Goal: Transaction & Acquisition: Purchase product/service

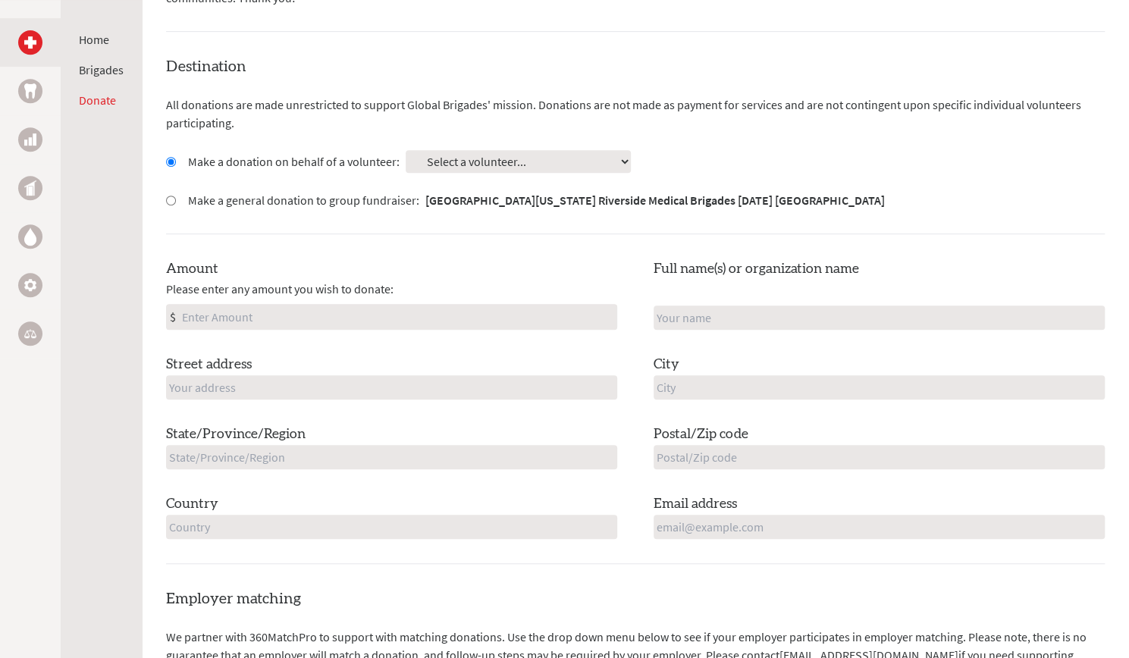
click at [476, 146] on div "Destination All donations are made unrestricted to support Global Brigades' mis…" at bounding box center [635, 310] width 938 height 508
click at [477, 164] on select "Select a volunteer... Alejandro Brenes AnneMarie Knowles Ayushi Shah Bianca Gut…" at bounding box center [518, 161] width 225 height 23
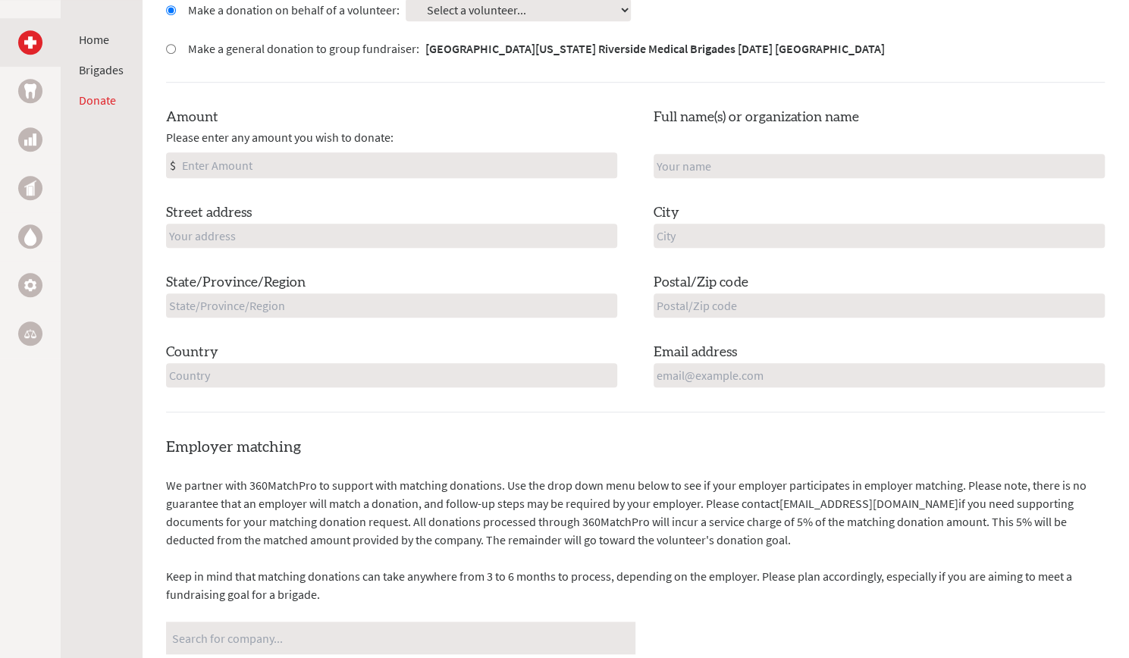
scroll to position [303, 0]
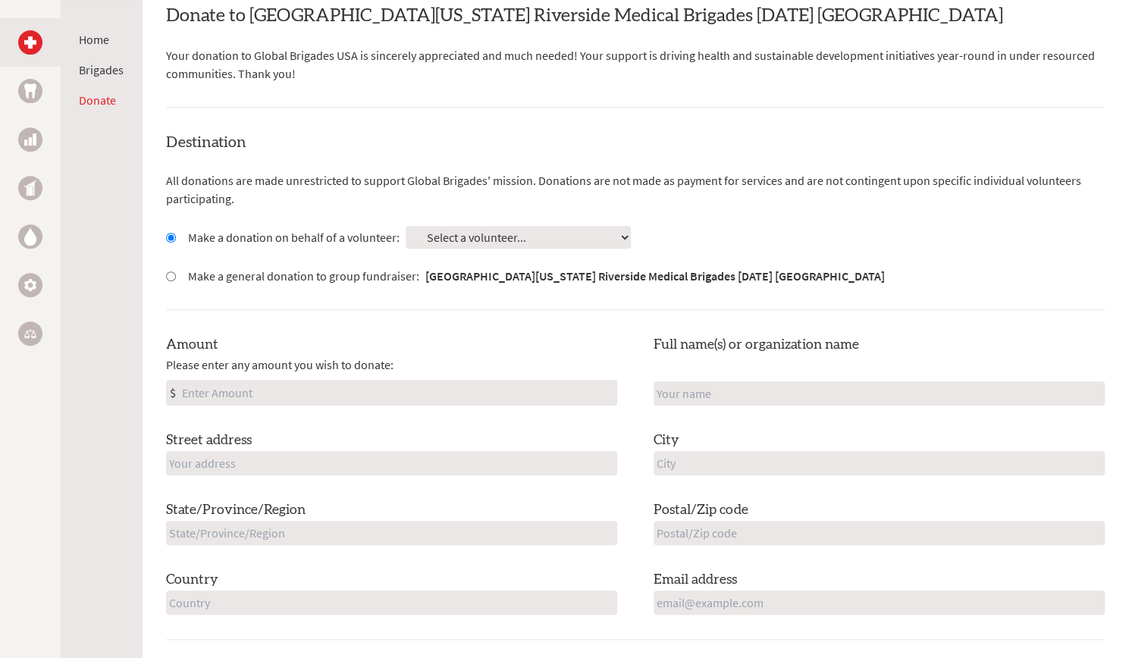
click at [470, 230] on select "Select a volunteer... Alejandro Brenes AnneMarie Knowles Ayushi Shah Bianca Gut…" at bounding box center [518, 237] width 225 height 23
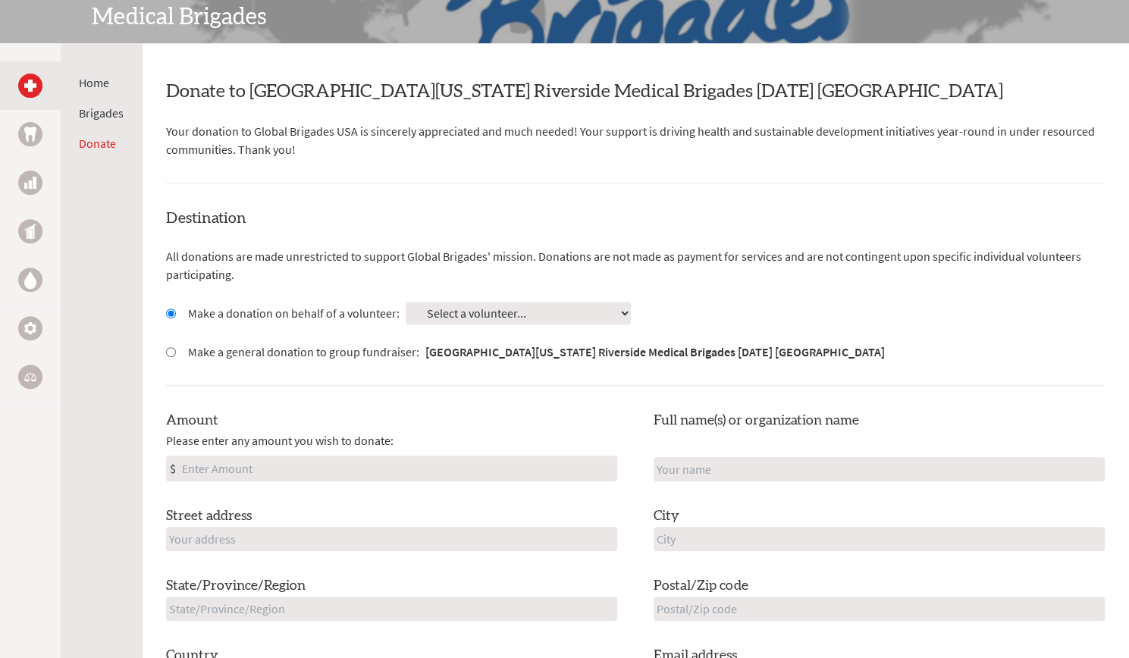
scroll to position [0, 0]
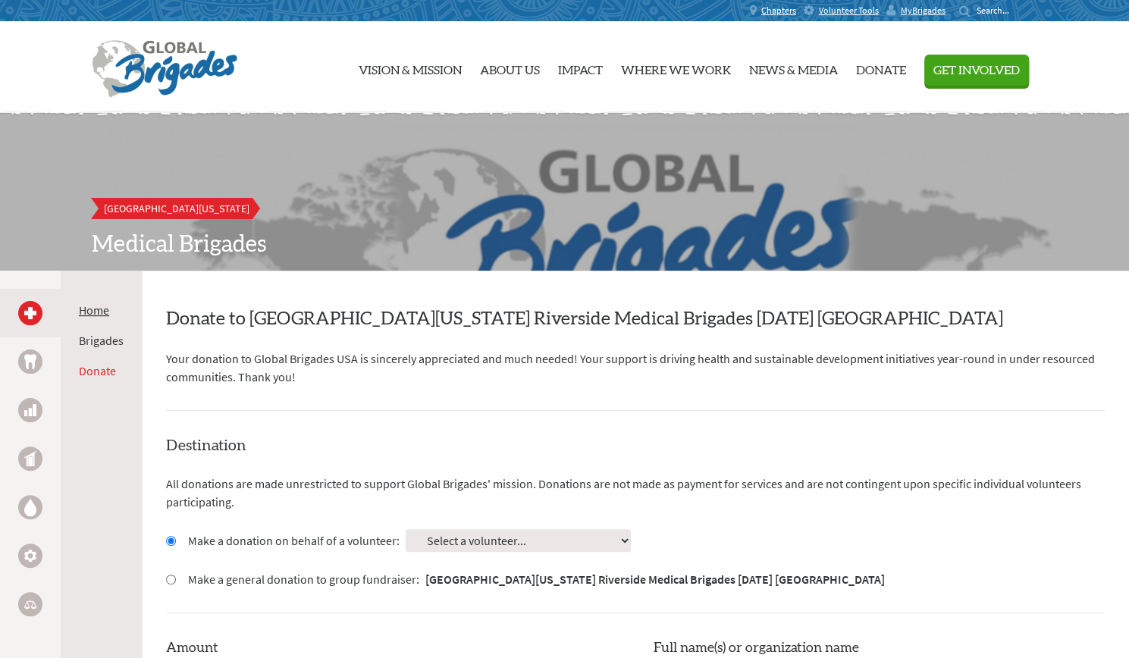
click at [99, 315] on link "Home" at bounding box center [94, 309] width 30 height 15
click at [230, 547] on label "Make a donation on behalf of a volunteer:" at bounding box center [293, 540] width 211 height 18
click at [176, 546] on input "Make a donation on behalf of a volunteer:" at bounding box center [171, 541] width 10 height 10
radio input "true"
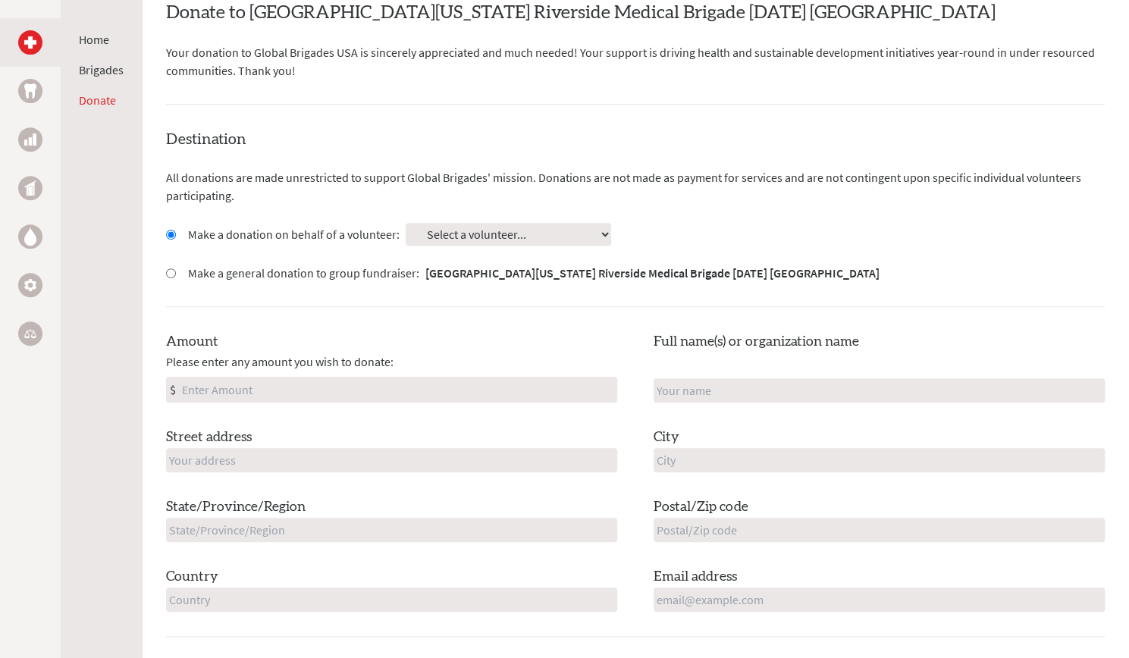
scroll to position [303, 0]
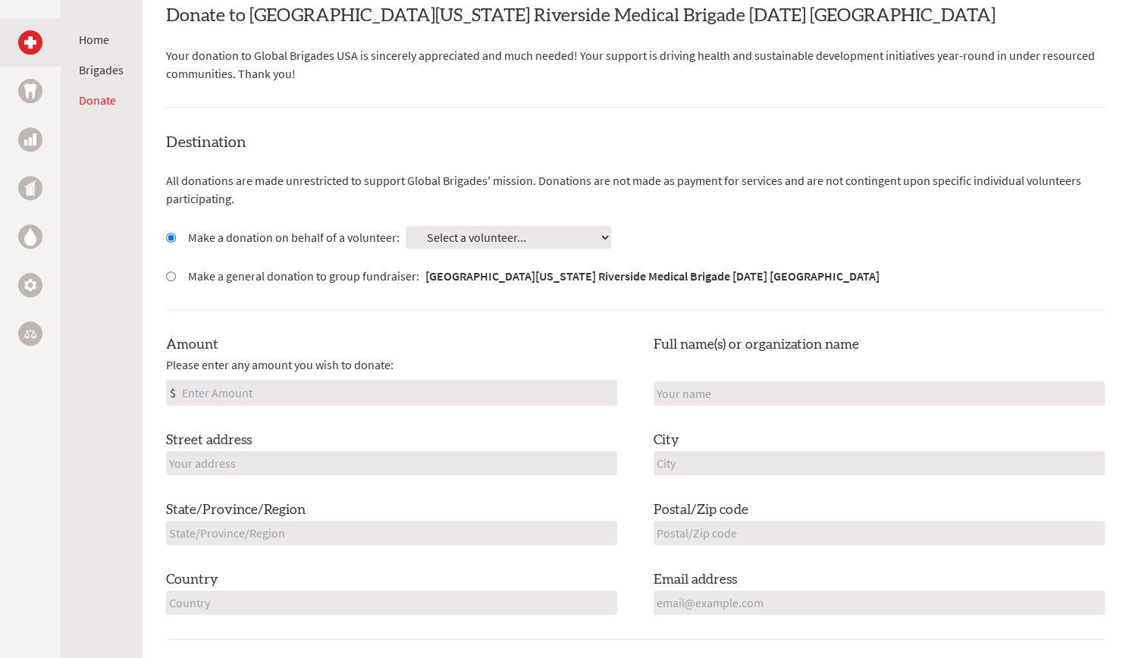
click at [532, 234] on select "Select a volunteer... Alejandro Brenes Caelynn Vibal Christopher Ochoa Diane Le…" at bounding box center [508, 237] width 205 height 23
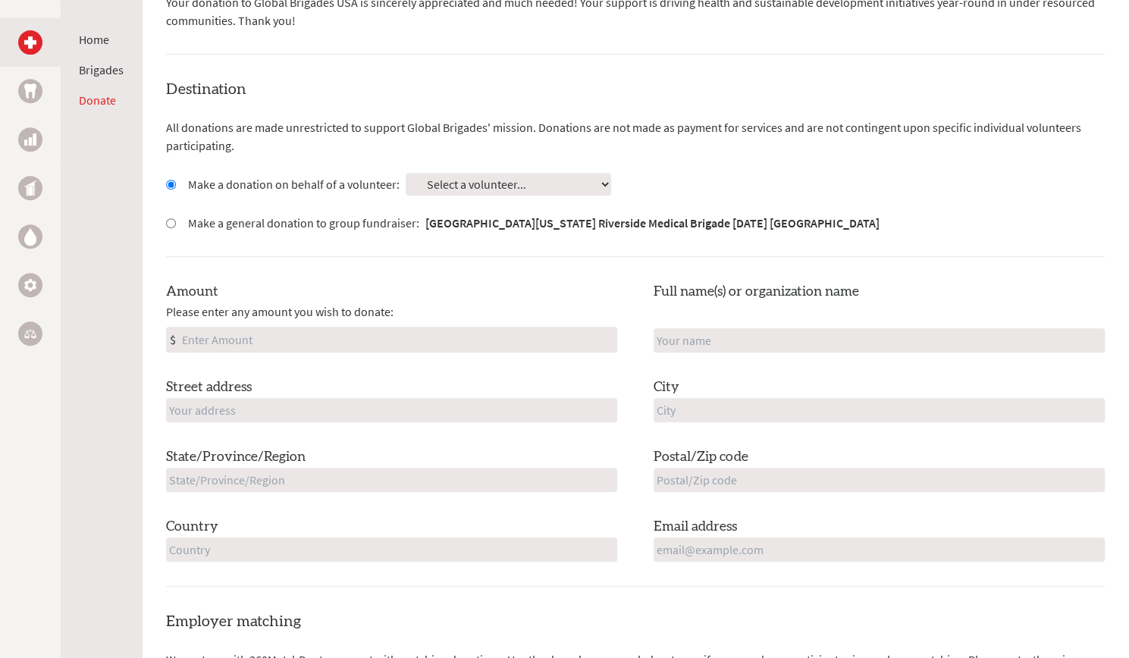
scroll to position [455, 0]
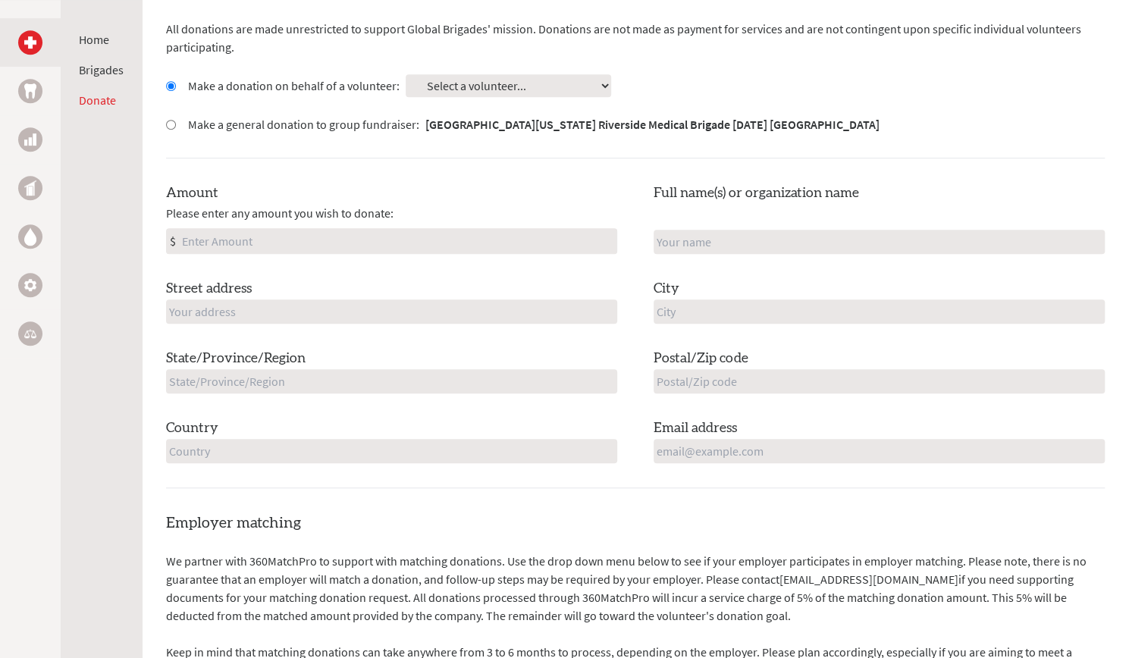
click at [500, 98] on div "Destination All donations are made unrestricted to support Global Brigades' mis…" at bounding box center [635, 234] width 938 height 508
click at [502, 86] on select "Select a volunteer... Alejandro Brenes Caelynn Vibal Christopher Ochoa Diane Le…" at bounding box center [508, 85] width 205 height 23
click at [229, 88] on label "Make a donation on behalf of a volunteer:" at bounding box center [293, 86] width 211 height 18
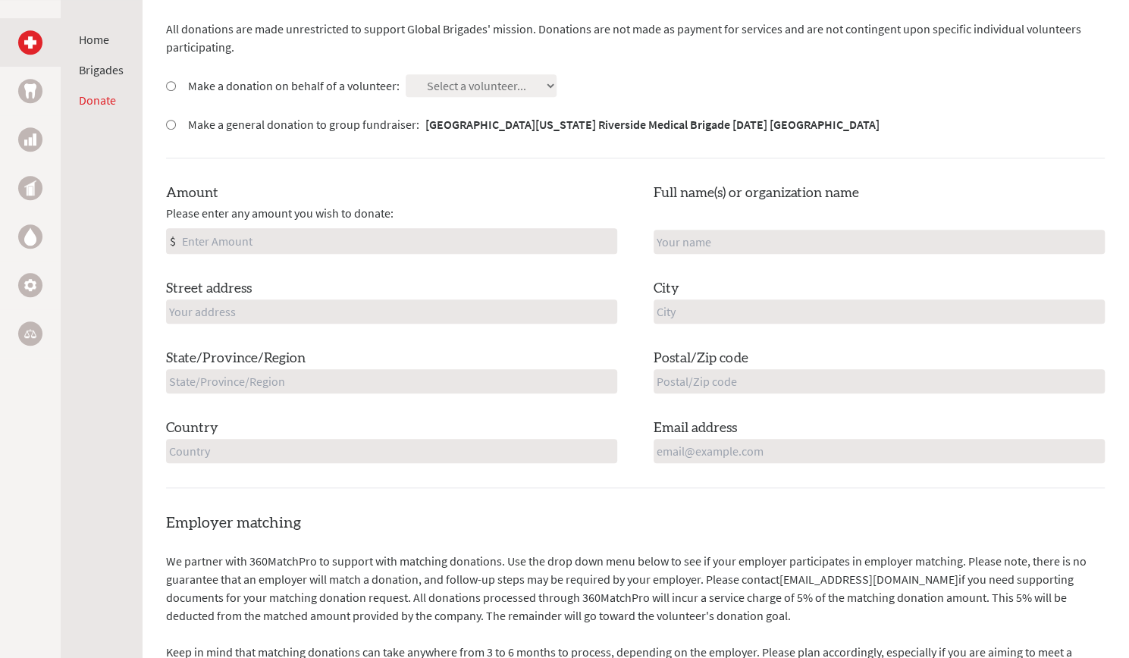
click at [176, 88] on input "Make a donation on behalf of a volunteer:" at bounding box center [171, 86] width 10 height 10
radio input "true"
click at [429, 74] on select "Select a volunteer... [PERSON_NAME] [PERSON_NAME] [PERSON_NAME] [PERSON_NAME] […" at bounding box center [481, 85] width 151 height 23
click at [446, 87] on select "Select a volunteer... [PERSON_NAME] [PERSON_NAME] [PERSON_NAME] [PERSON_NAME] […" at bounding box center [481, 85] width 151 height 23
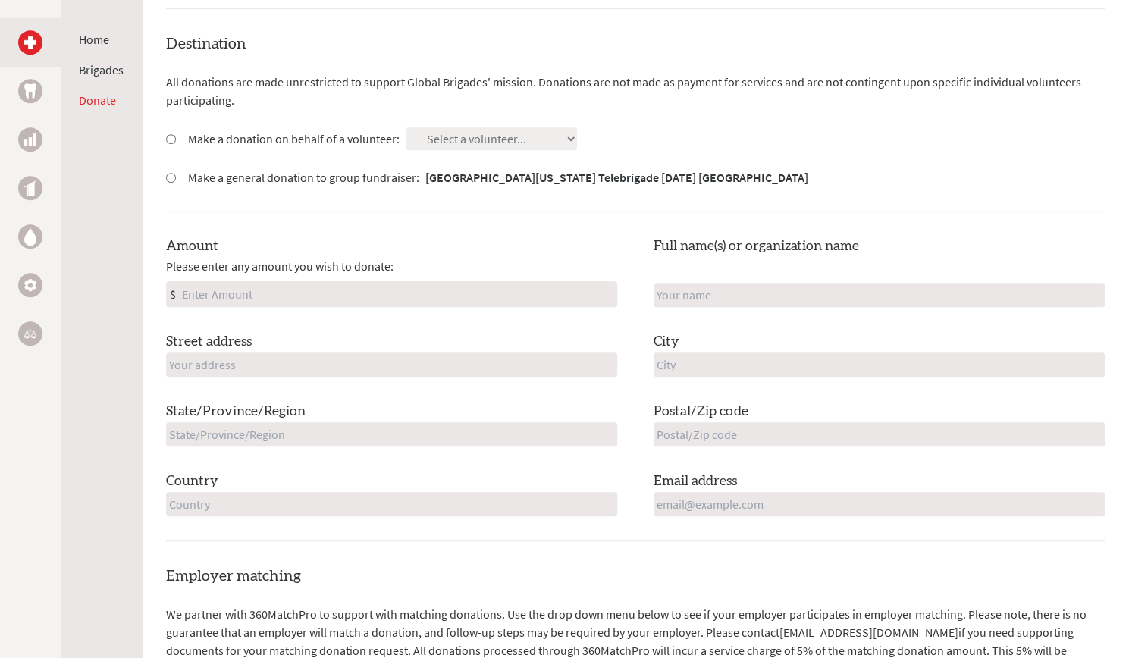
scroll to position [379, 0]
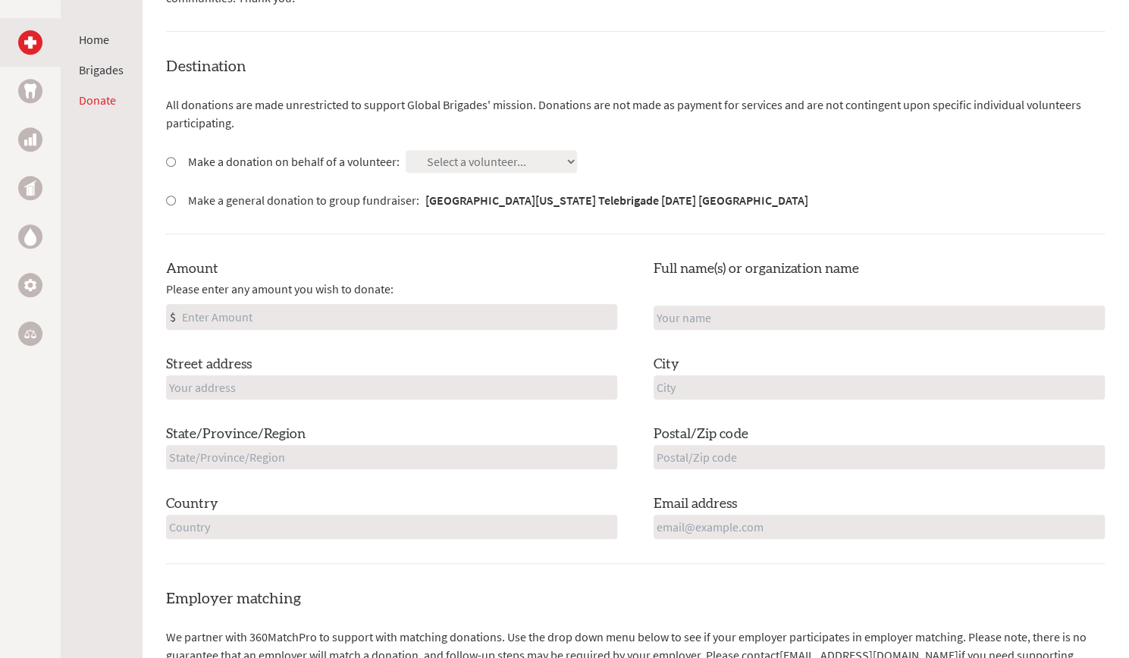
click at [191, 162] on label "Make a donation on behalf of a volunteer:" at bounding box center [293, 161] width 211 height 18
click at [176, 162] on input "Make a donation on behalf of a volunteer:" at bounding box center [171, 162] width 10 height 10
radio input "true"
click at [531, 146] on div "Destination All donations are made unrestricted to support Global Brigades' mis…" at bounding box center [635, 310] width 938 height 508
click at [514, 163] on select "Select a volunteer... [PERSON_NAME] Borena Lonh [PERSON_NAME] [PERSON_NAME] [PE…" at bounding box center [491, 161] width 171 height 23
